Goal: Complete application form

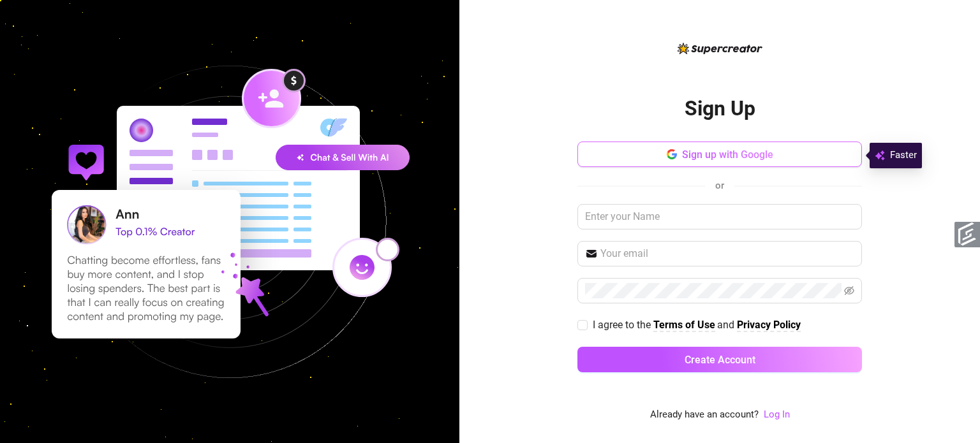
click at [748, 152] on span "Sign up with Google" at bounding box center [727, 155] width 91 height 12
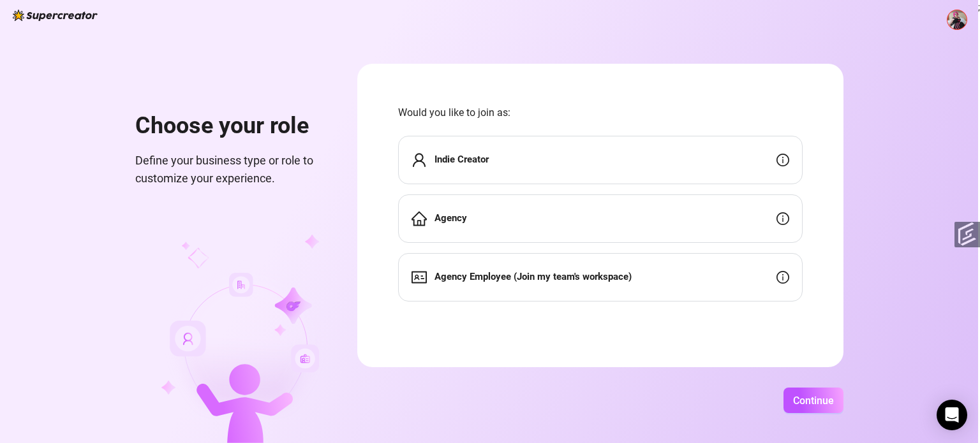
click at [485, 163] on strong "Indie Creator" at bounding box center [462, 159] width 54 height 11
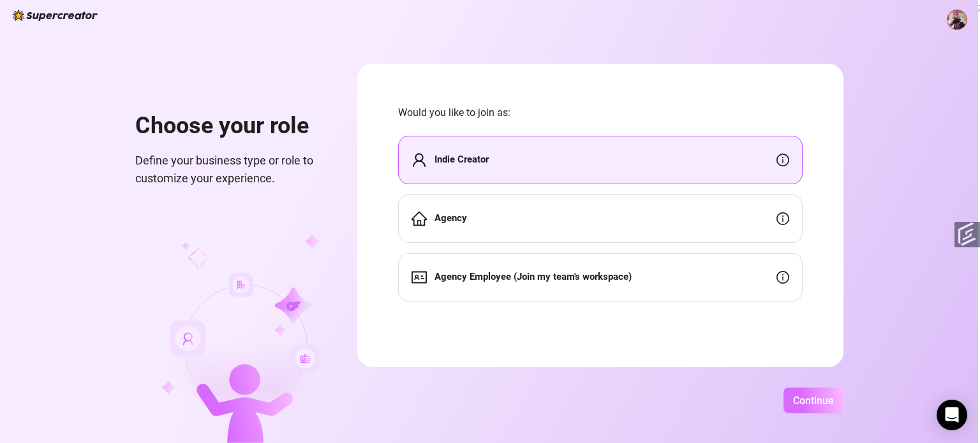
click at [822, 410] on button "Continue" at bounding box center [814, 401] width 60 height 26
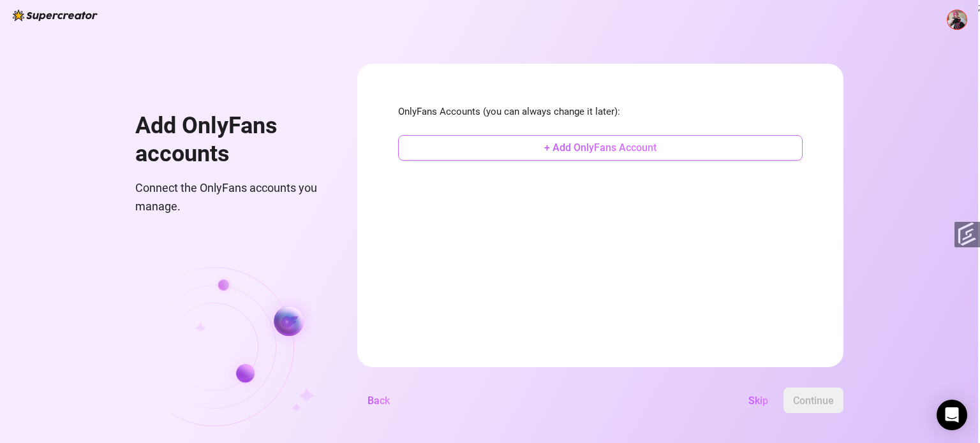
click at [632, 147] on span "+ Add OnlyFans Account" at bounding box center [600, 148] width 112 height 12
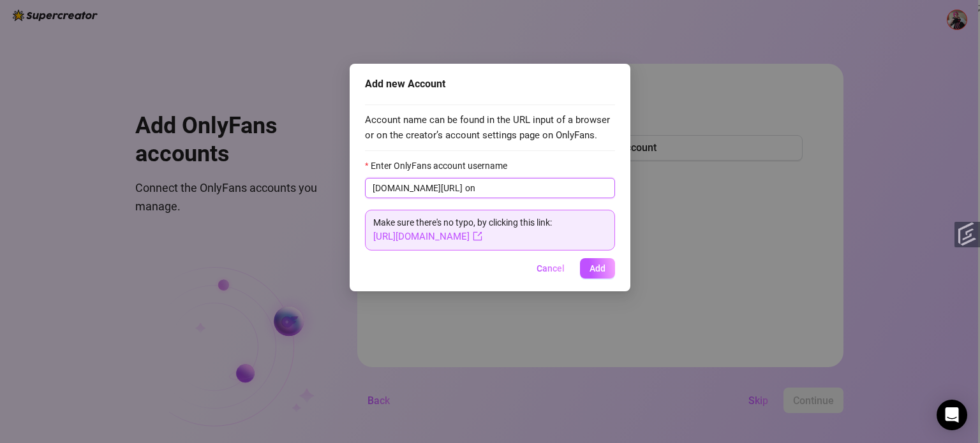
type input "o"
type input "emopink"
click at [469, 235] on link "https://onlyfans.com/emopink" at bounding box center [427, 236] width 109 height 11
click at [598, 270] on span "Add" at bounding box center [598, 269] width 16 height 10
click at [593, 267] on span "Add" at bounding box center [598, 269] width 16 height 10
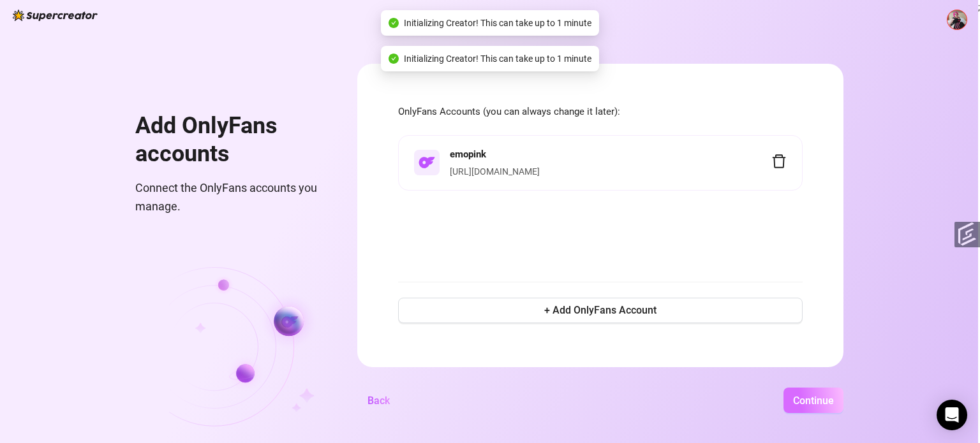
click at [816, 400] on span "Continue" at bounding box center [813, 401] width 41 height 12
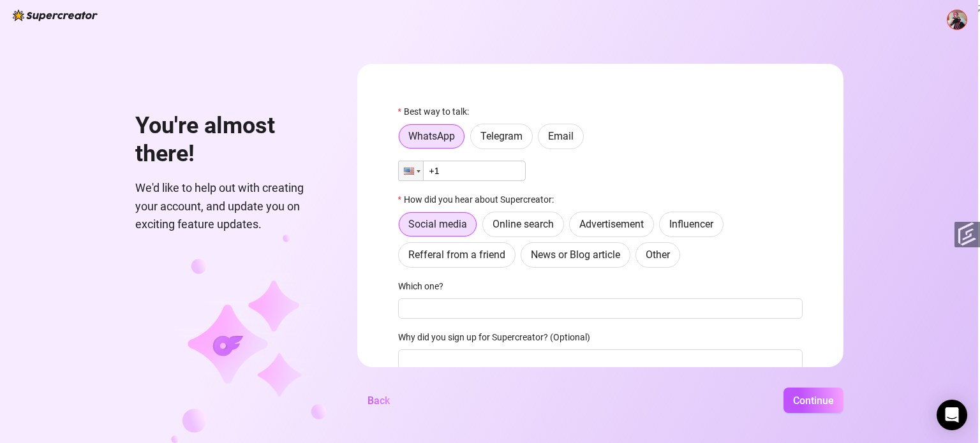
click at [498, 149] on div "Best way to talk: WhatsApp Telegram Email Phone +1 How did you hear about Super…" at bounding box center [600, 269] width 405 height 328
click at [499, 145] on label "Telegram" at bounding box center [501, 137] width 63 height 26
click at [474, 140] on input "Telegram" at bounding box center [474, 140] width 0 height 0
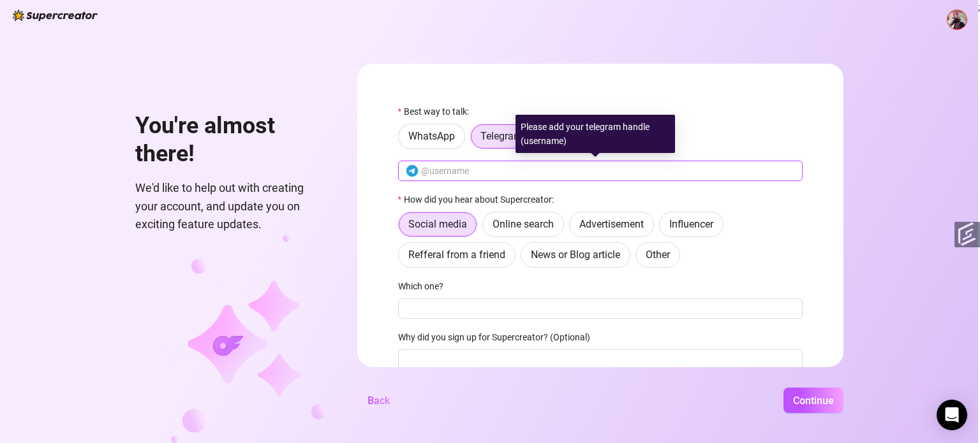
click at [508, 177] on input "text" at bounding box center [608, 171] width 374 height 14
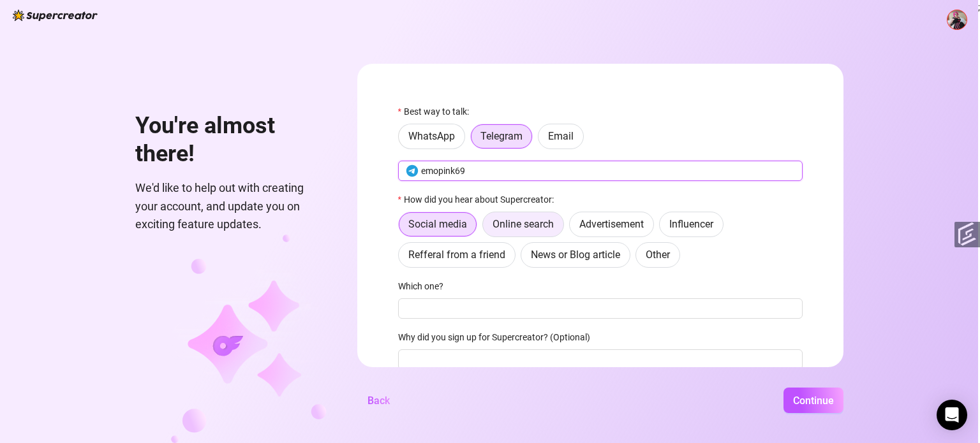
type input "emopink69"
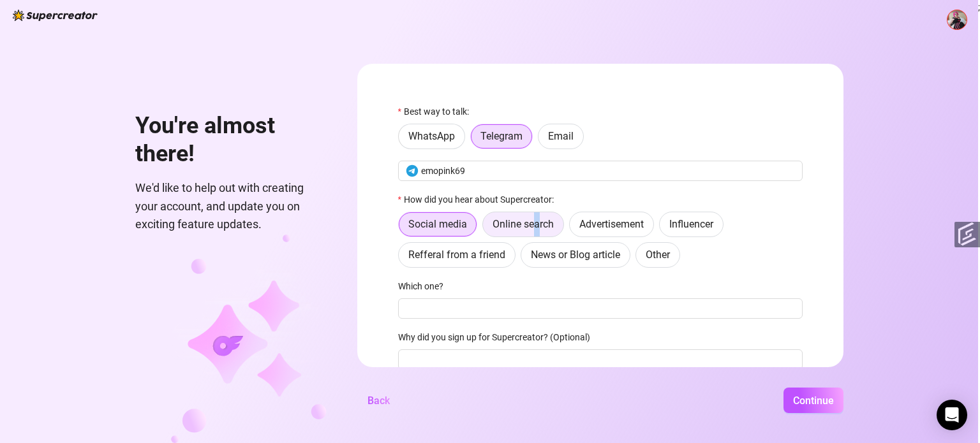
click at [538, 223] on span "Online search" at bounding box center [523, 224] width 61 height 12
click at [510, 226] on span "Online search" at bounding box center [523, 224] width 61 height 12
click at [486, 228] on input "Online search" at bounding box center [486, 228] width 0 height 0
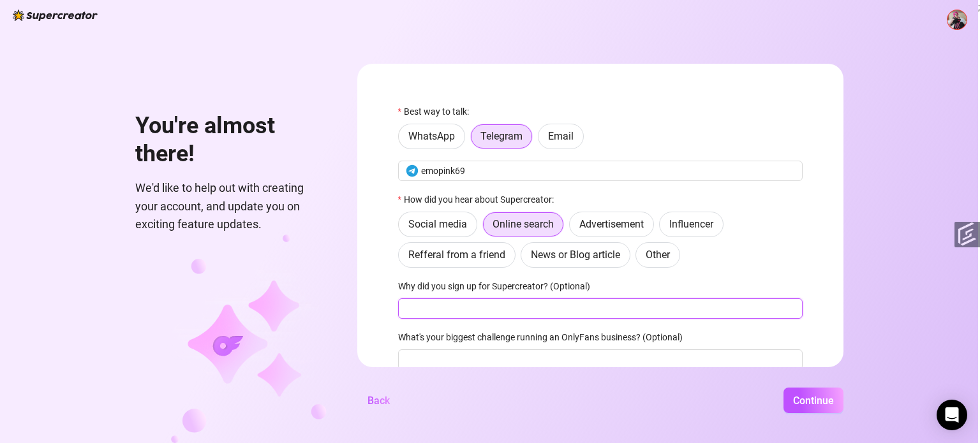
click at [528, 303] on input "Why did you sign up for Supercreator? (Optional)" at bounding box center [600, 309] width 405 height 20
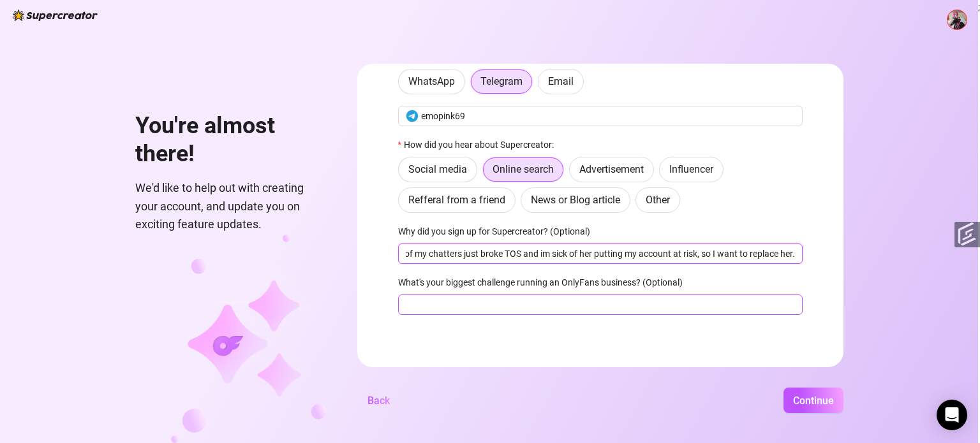
scroll to position [0, 33]
type input "One of my chatters just broke TOS and im sick of her putting my account at risk…"
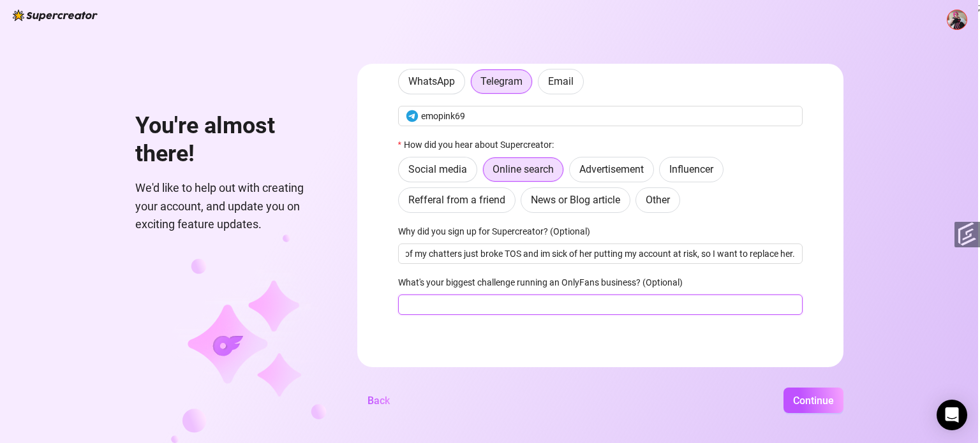
click at [744, 311] on input "What's your biggest challenge running an OnlyFans business? (Optional)" at bounding box center [600, 305] width 405 height 20
type input "staying motivated"
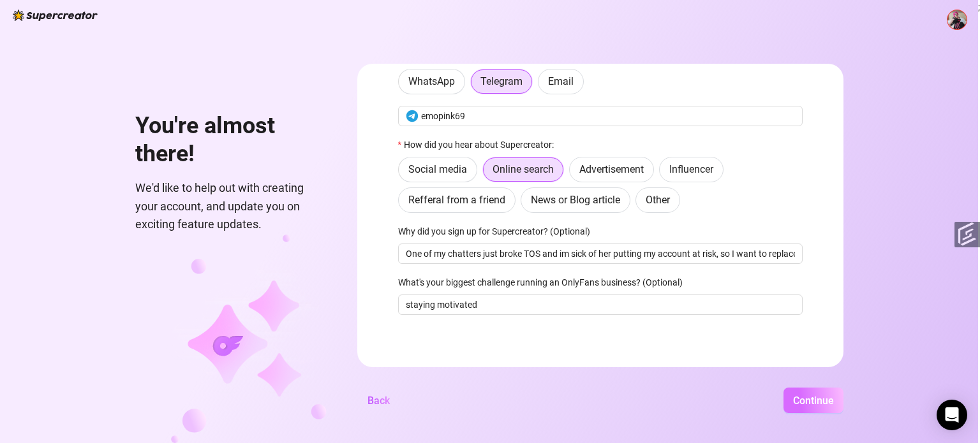
click at [806, 405] on span "Continue" at bounding box center [813, 401] width 41 height 12
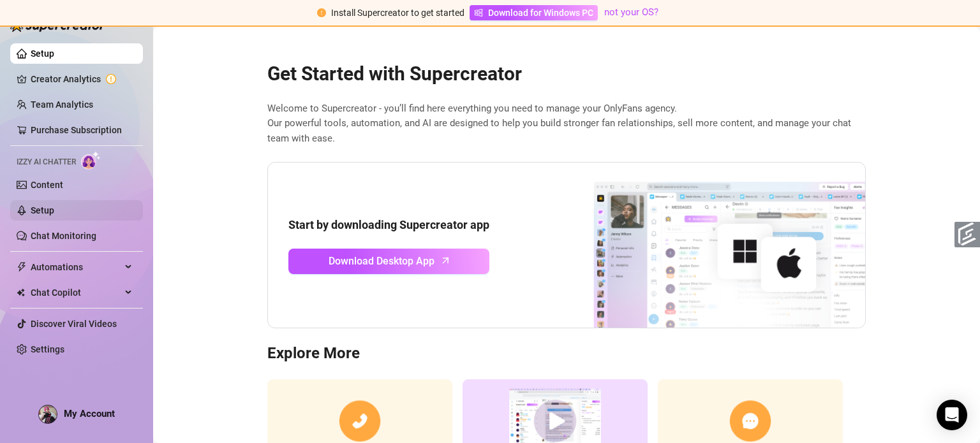
click at [54, 209] on link "Setup" at bounding box center [43, 210] width 24 height 10
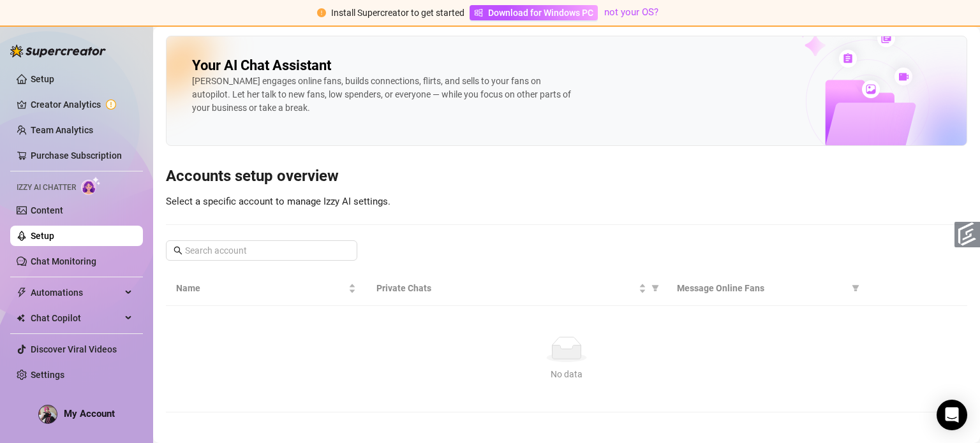
scroll to position [6, 0]
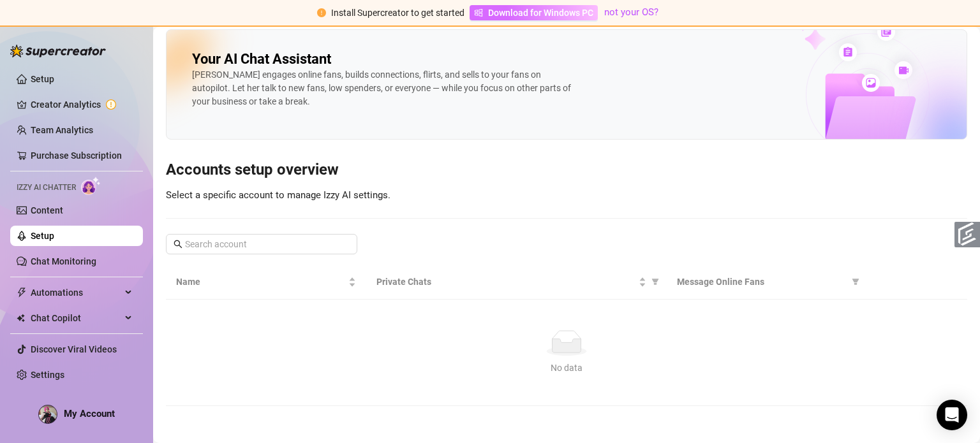
click at [533, 11] on span "Download for Windows PC" at bounding box center [540, 13] width 105 height 14
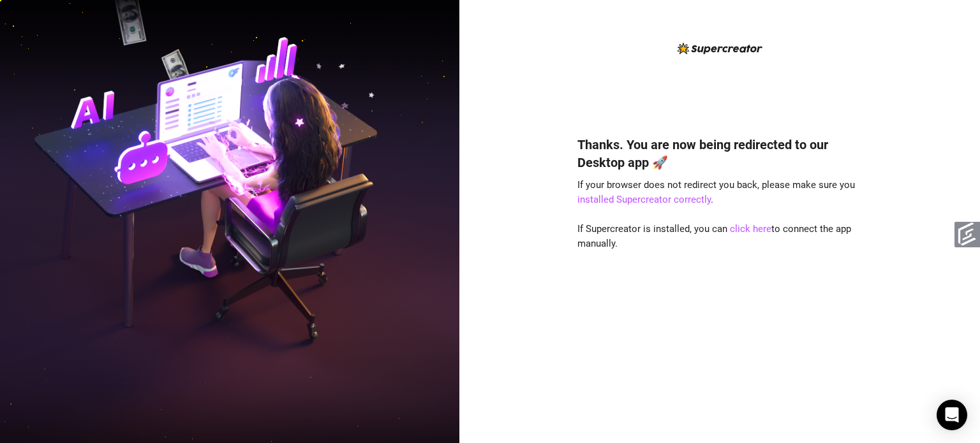
click at [0, 33] on img at bounding box center [229, 222] width 459 height 576
